Goal: Task Accomplishment & Management: Use online tool/utility

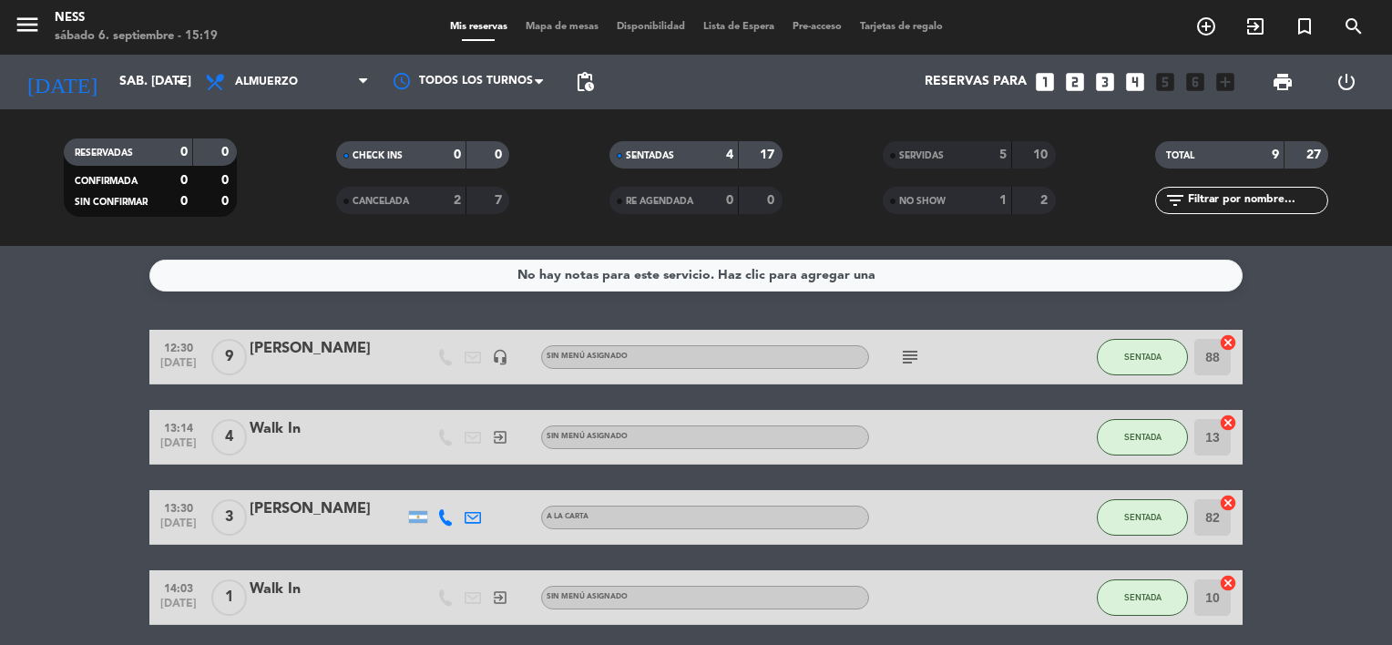
click at [544, 26] on span "Mapa de mesas" at bounding box center [562, 27] width 91 height 10
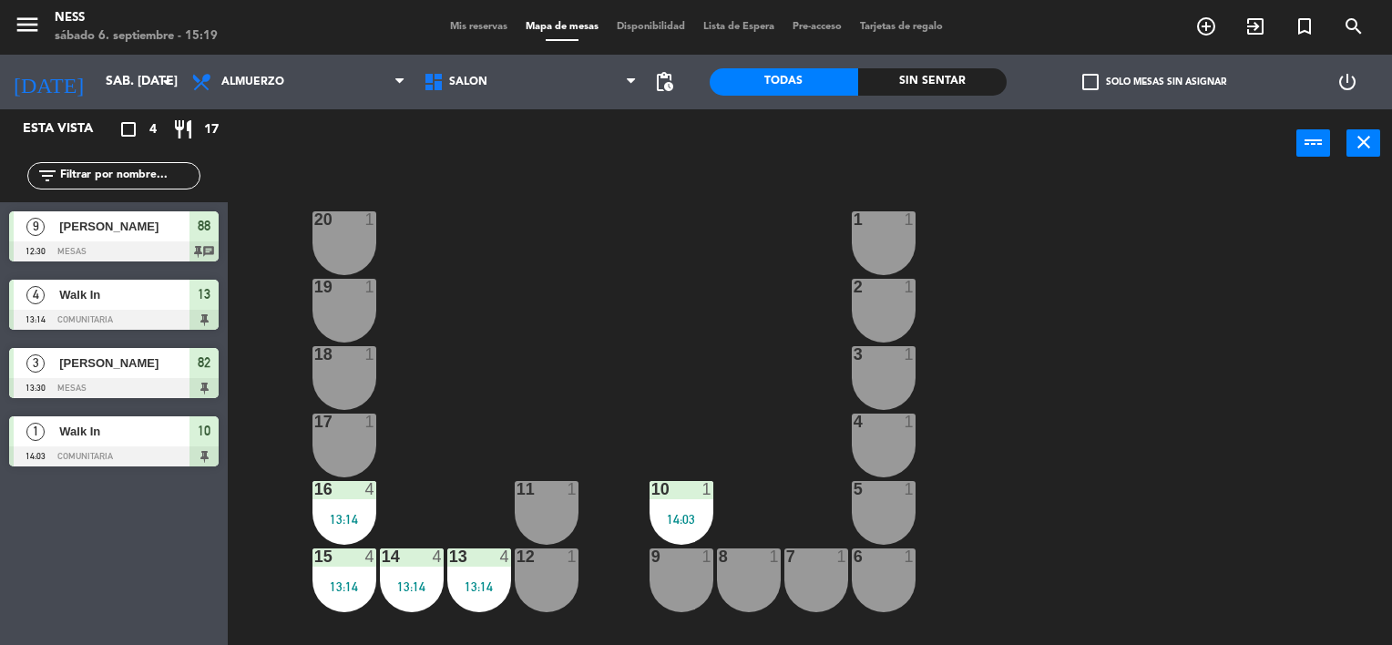
scroll to position [105, 0]
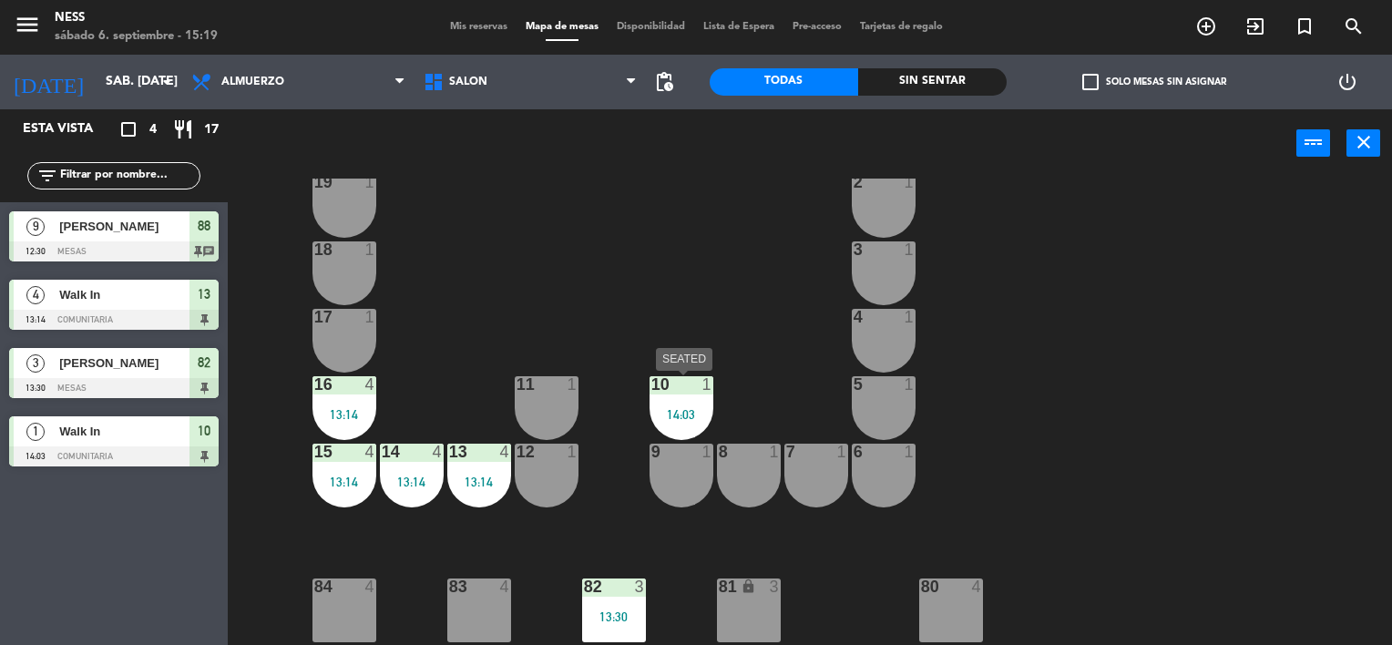
click at [675, 400] on div "10 1 14:03" at bounding box center [682, 408] width 64 height 64
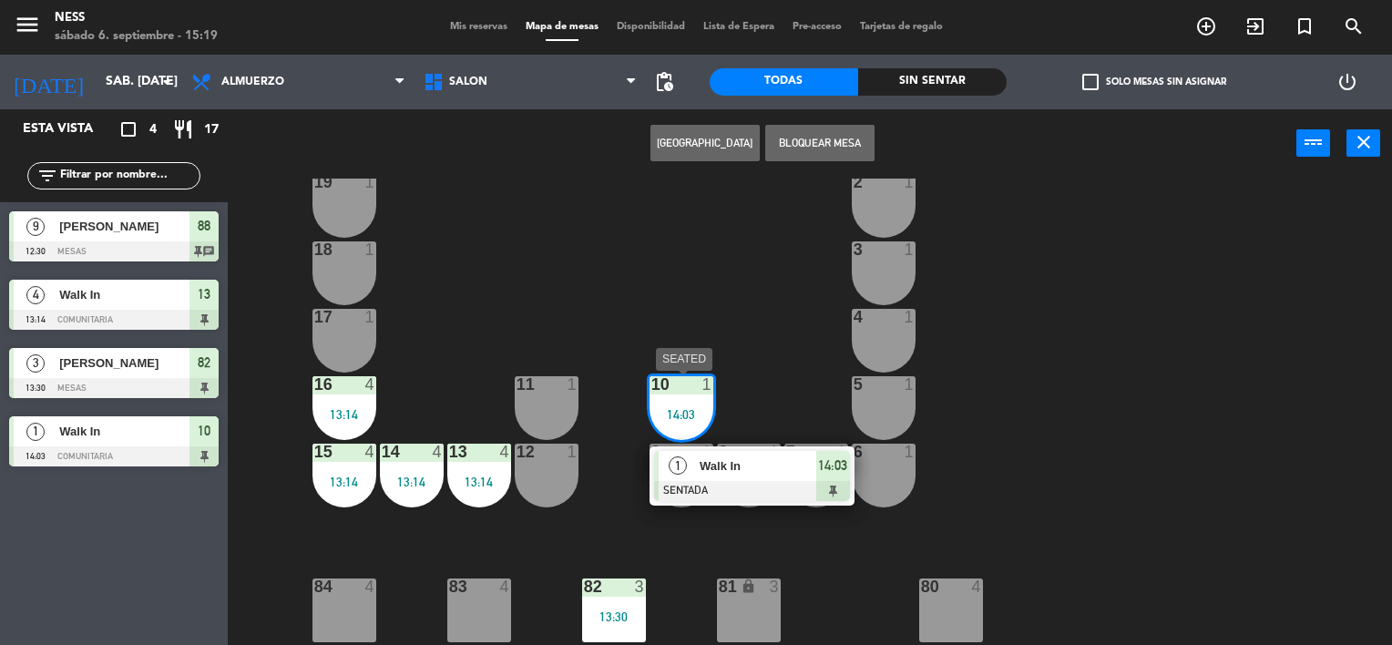
click at [725, 467] on span "Walk In" at bounding box center [758, 466] width 117 height 19
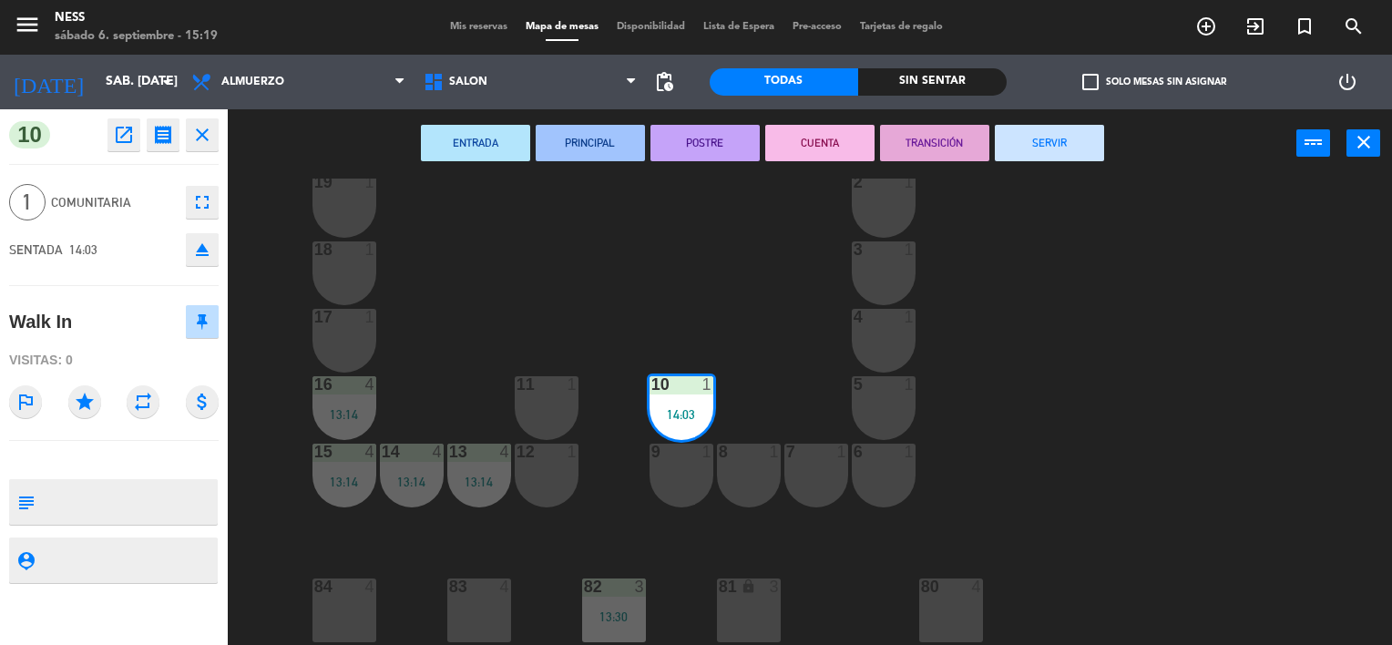
click at [1046, 152] on button "SERVIR" at bounding box center [1049, 143] width 109 height 36
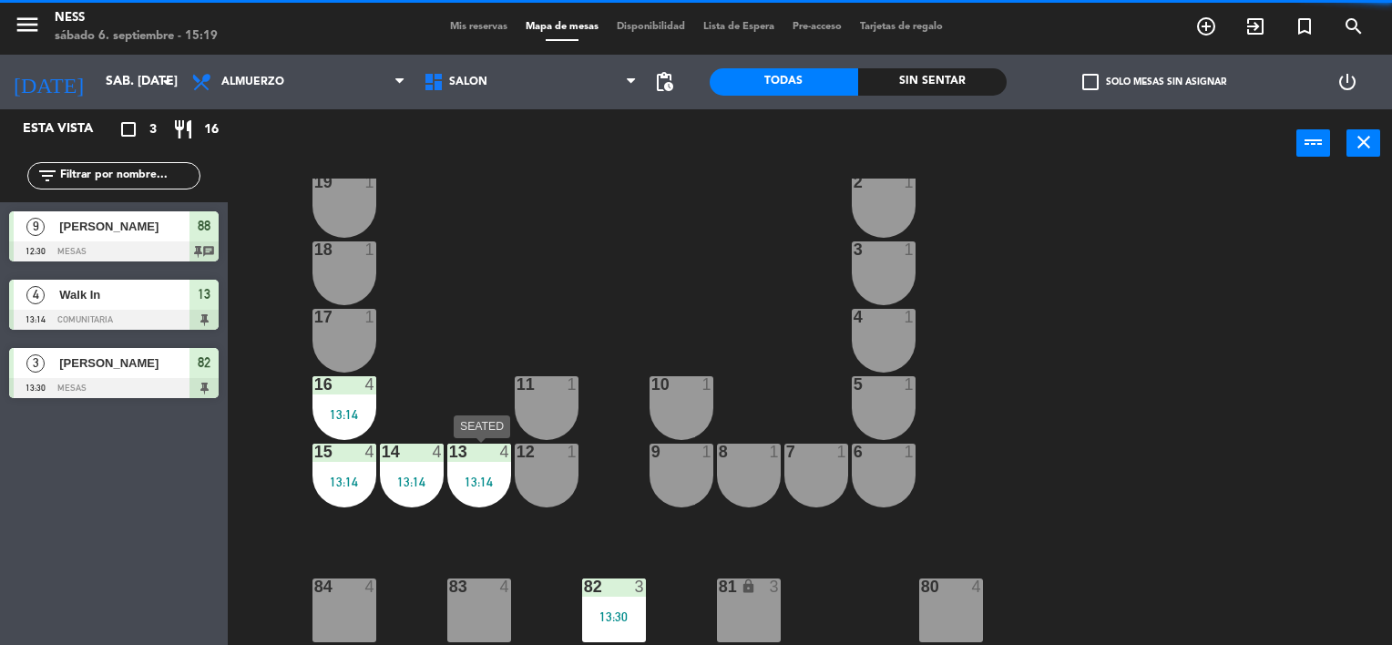
click at [488, 469] on div "13 4 13:14" at bounding box center [479, 476] width 64 height 64
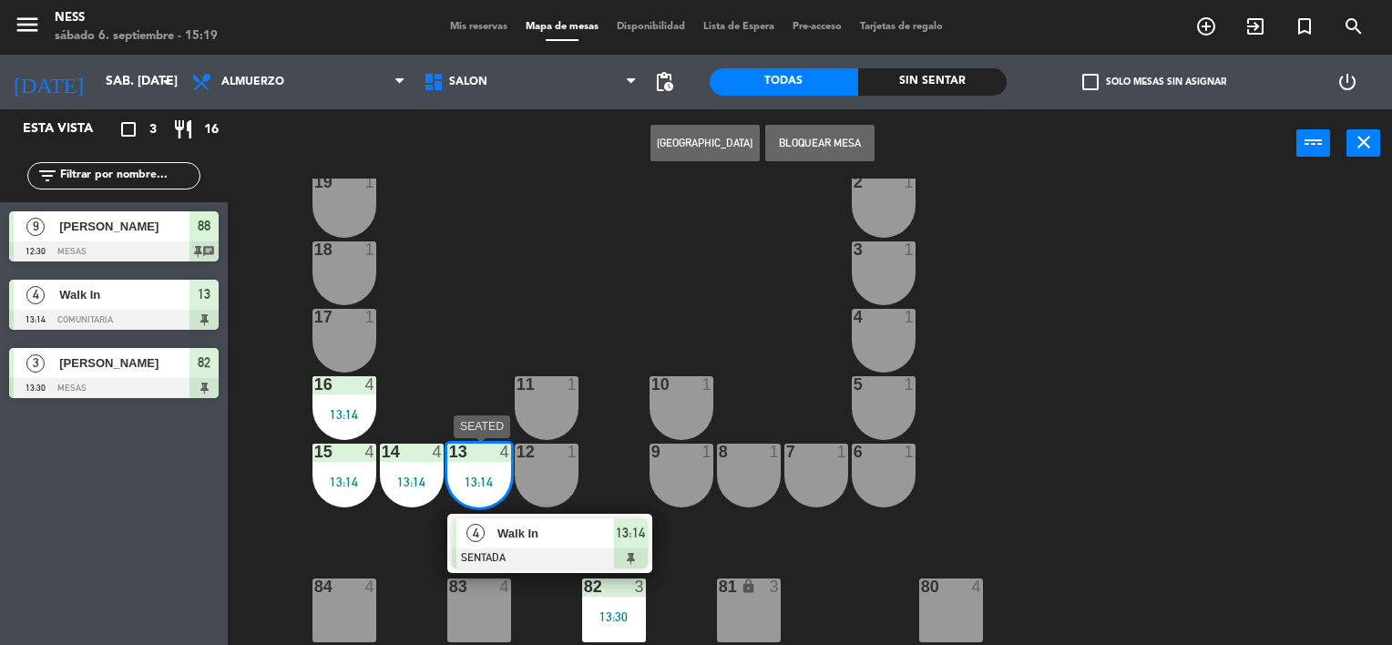
click at [559, 532] on span "Walk In" at bounding box center [556, 533] width 117 height 19
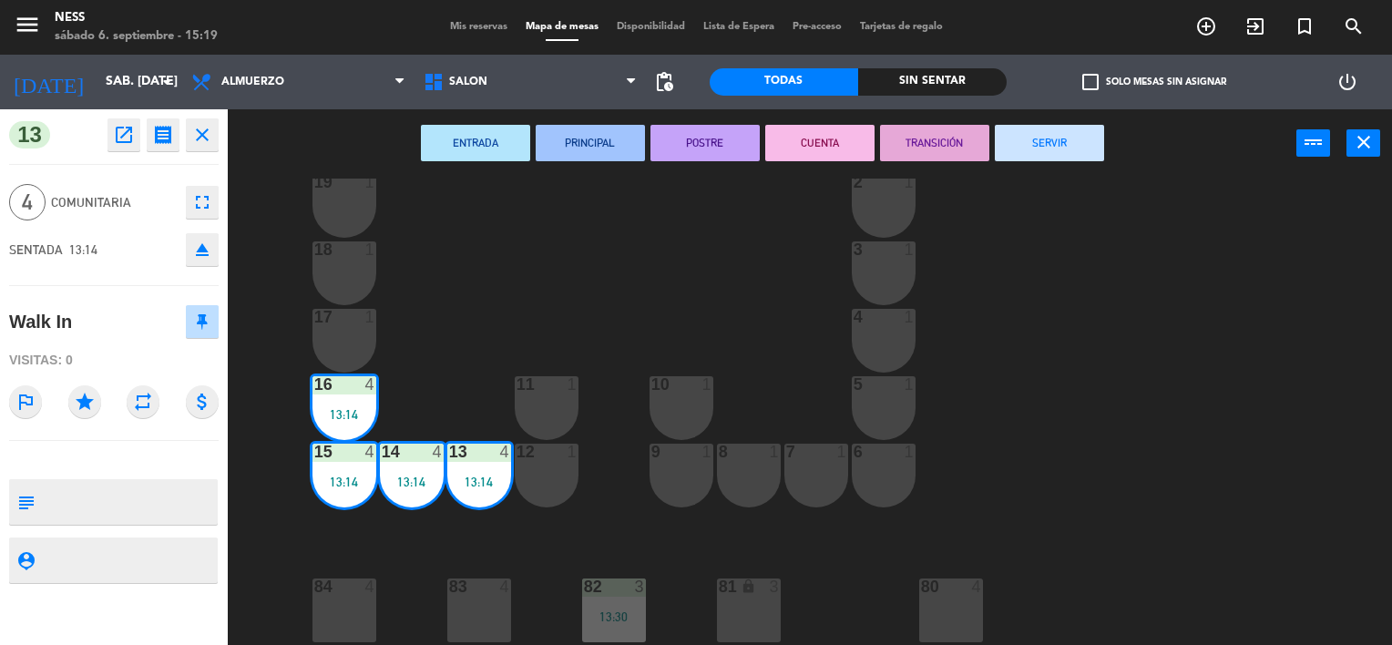
click at [1090, 139] on button "SERVIR" at bounding box center [1049, 143] width 109 height 36
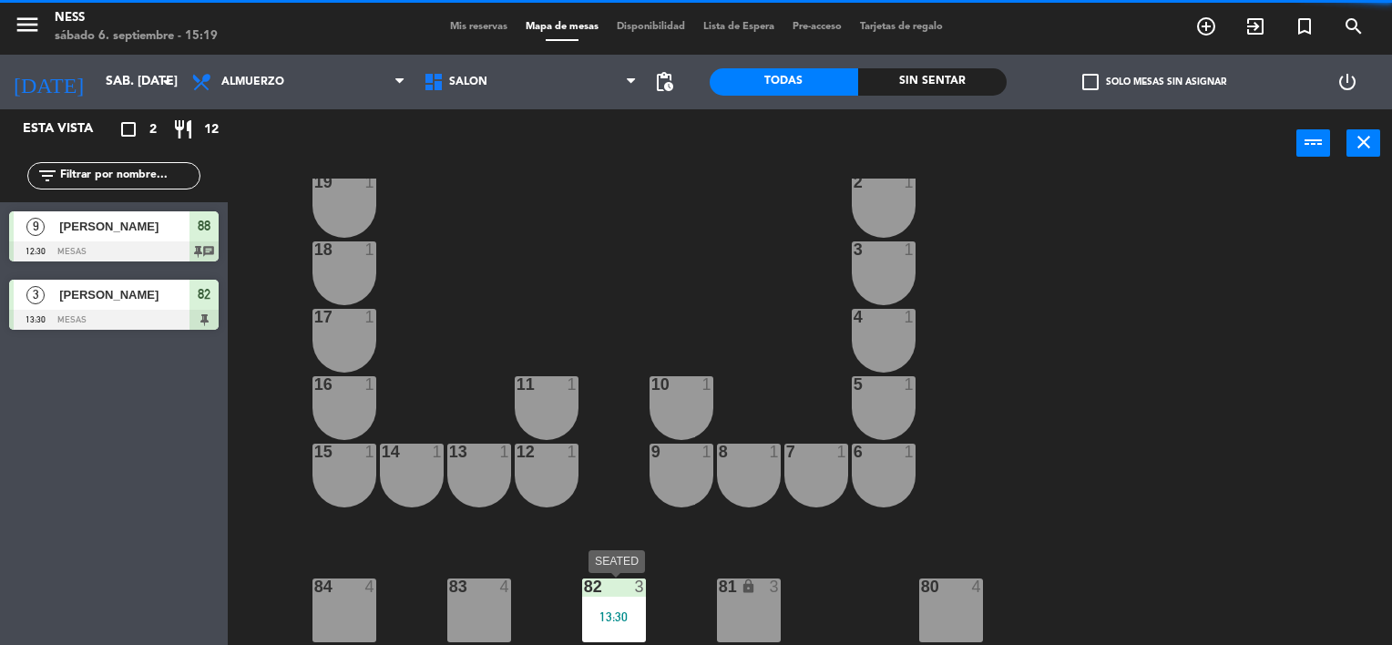
click at [613, 611] on div "13:30" at bounding box center [614, 617] width 64 height 13
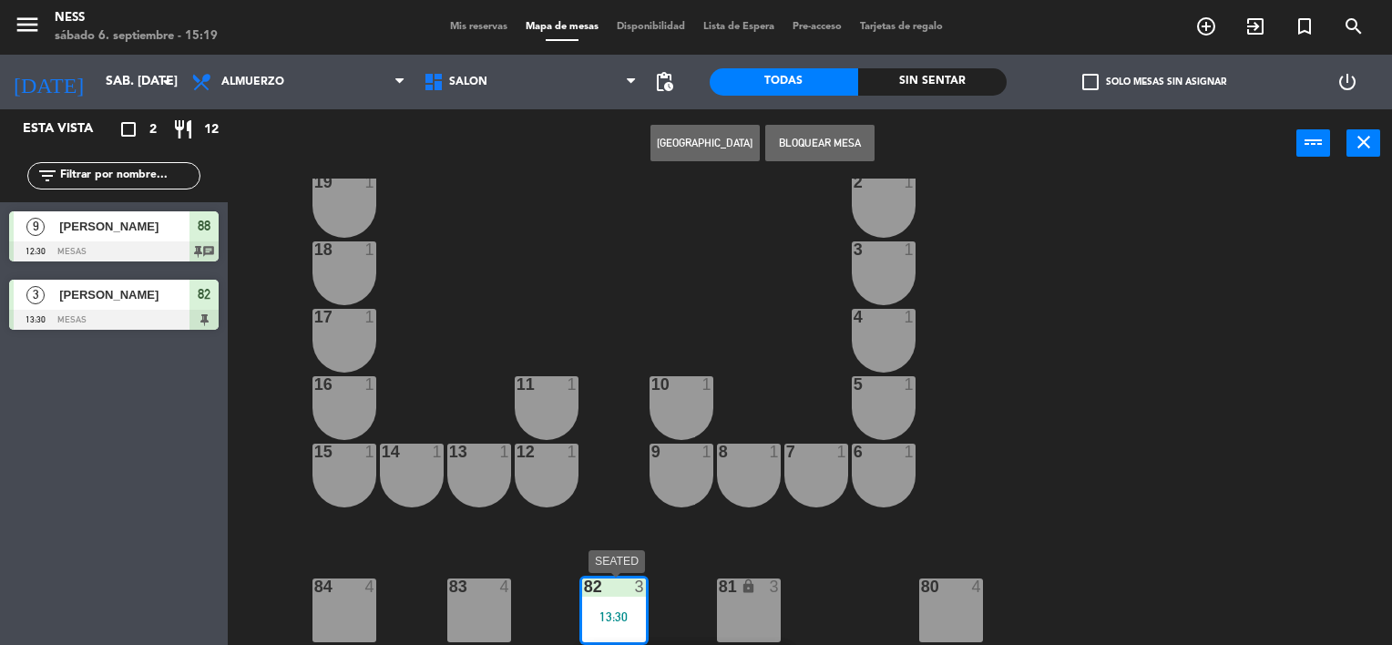
scroll to position [168, 0]
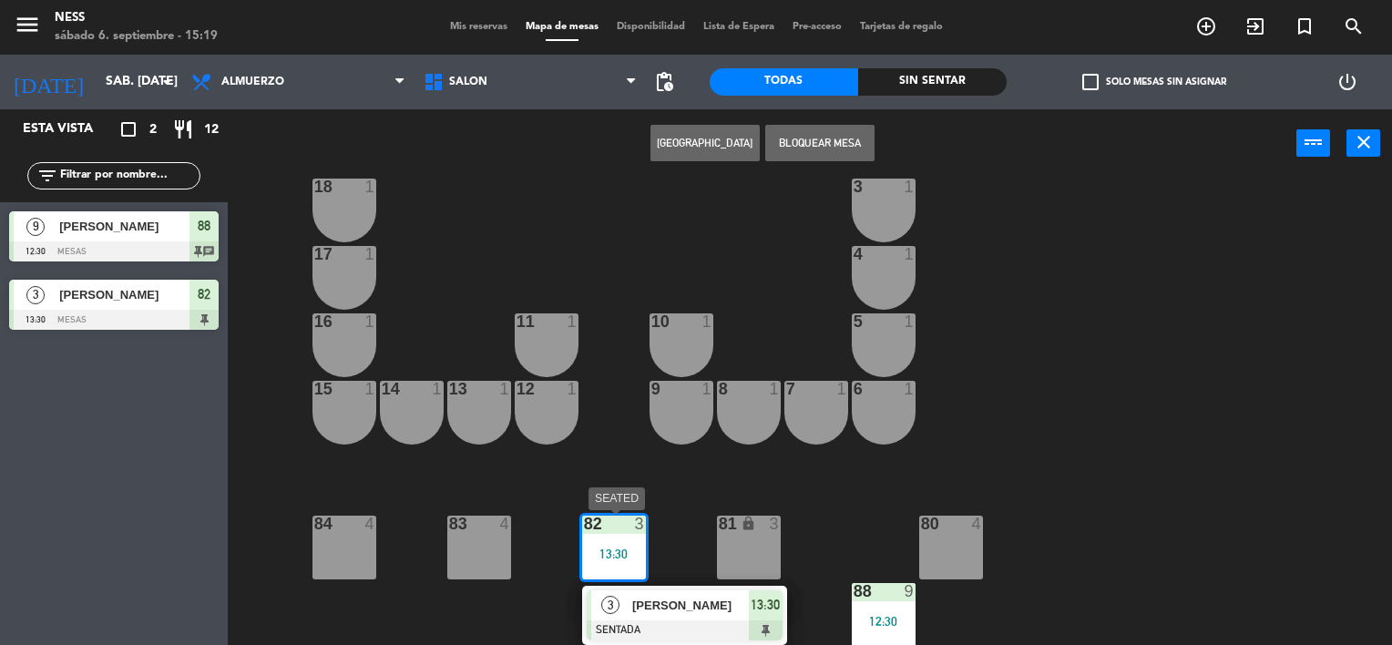
click at [658, 612] on span "[PERSON_NAME]" at bounding box center [690, 605] width 117 height 19
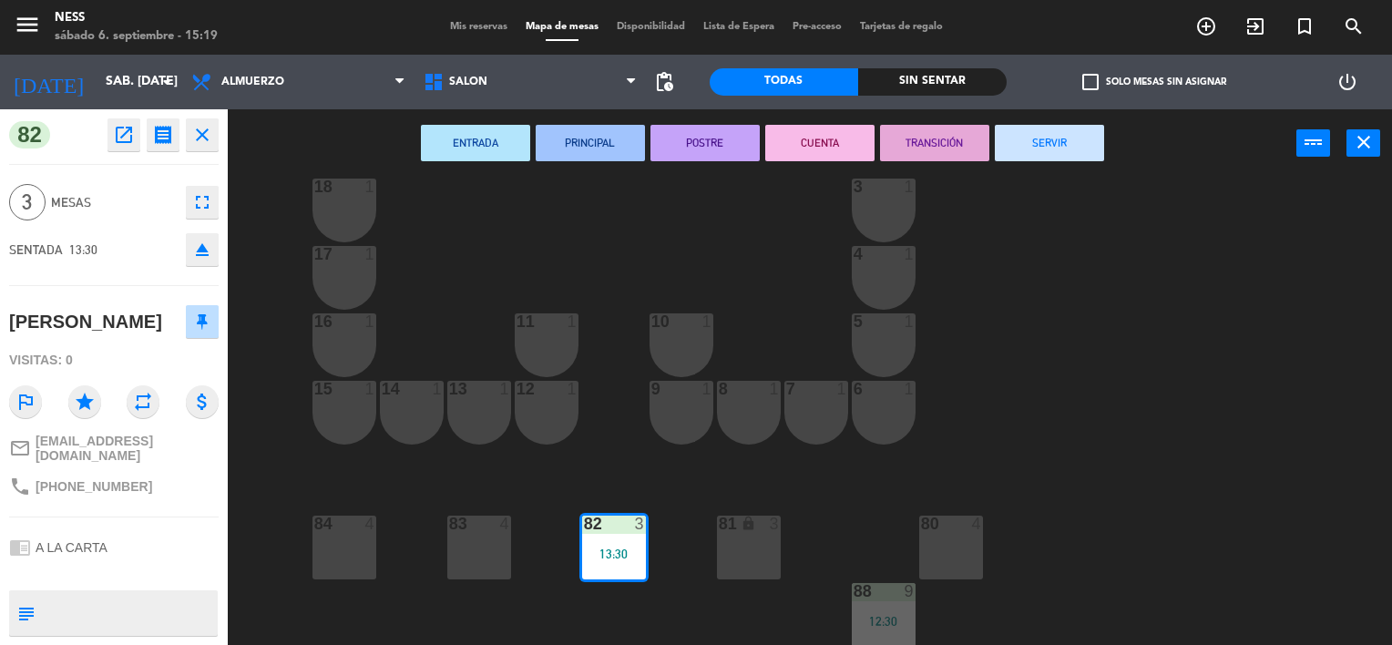
click at [1061, 147] on button "SERVIR" at bounding box center [1049, 143] width 109 height 36
